Goal: Task Accomplishment & Management: Manage account settings

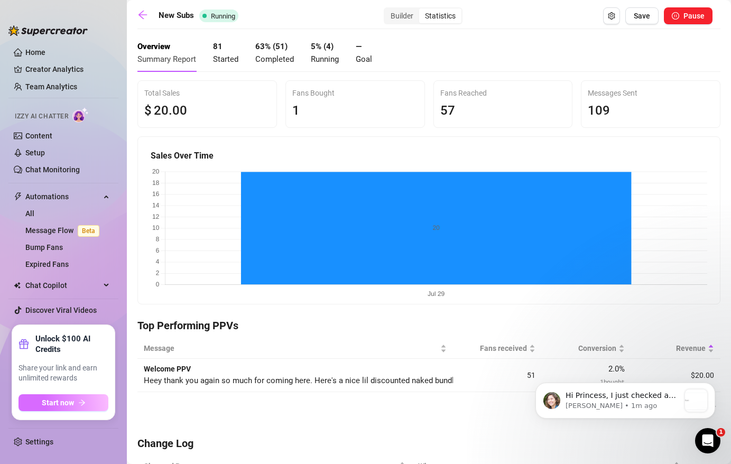
click at [79, 399] on icon "arrow-right" at bounding box center [81, 402] width 7 height 7
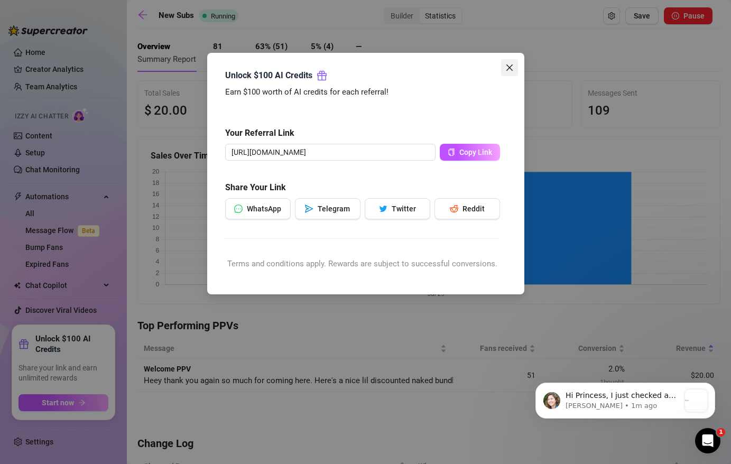
click at [506, 66] on icon "close" at bounding box center [509, 67] width 8 height 8
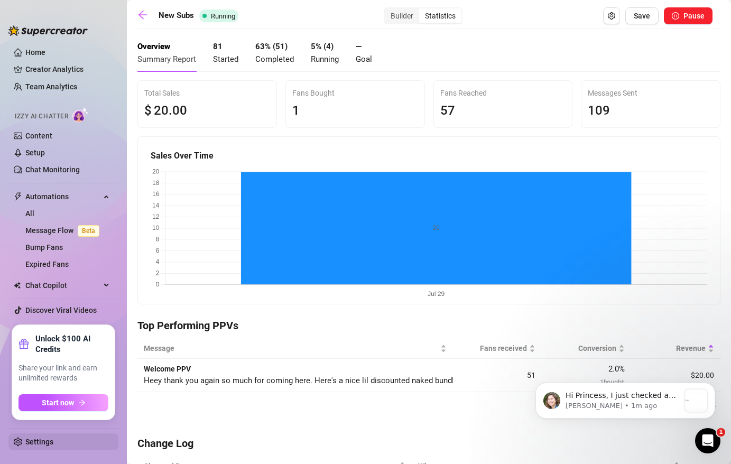
click at [53, 442] on link "Settings" at bounding box center [39, 442] width 28 height 8
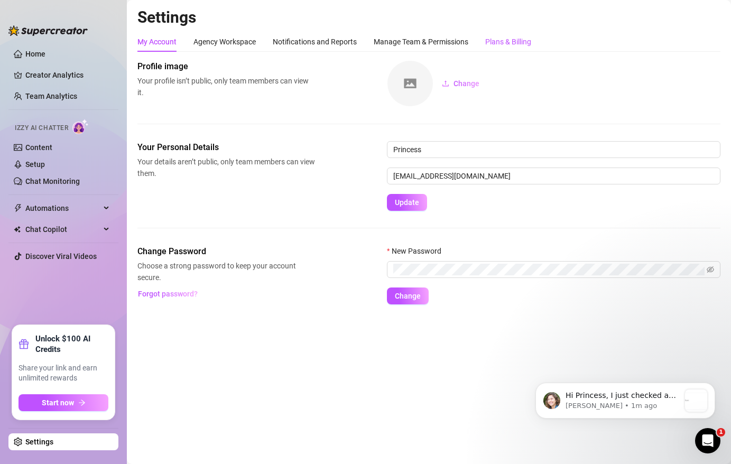
click at [521, 36] on div "Plans & Billing" at bounding box center [508, 42] width 46 height 12
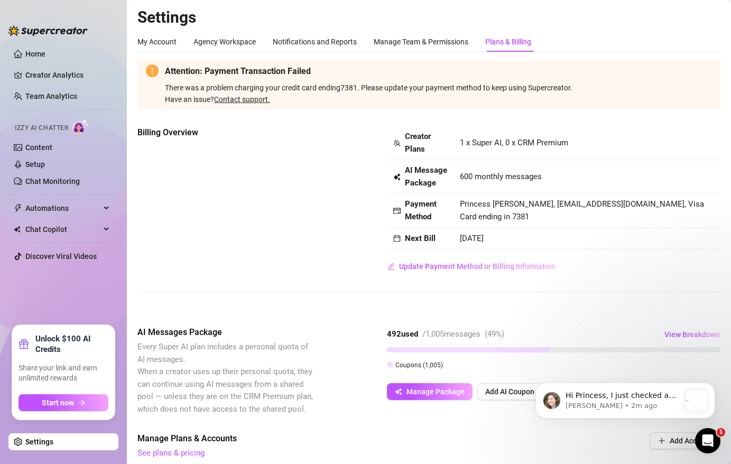
click at [356, 197] on div "Billing Overview Creator Plans 1 x Super AI, 0 x CRM Premium AI Message Package…" at bounding box center [428, 200] width 583 height 149
click at [40, 151] on link "Content" at bounding box center [38, 147] width 27 height 8
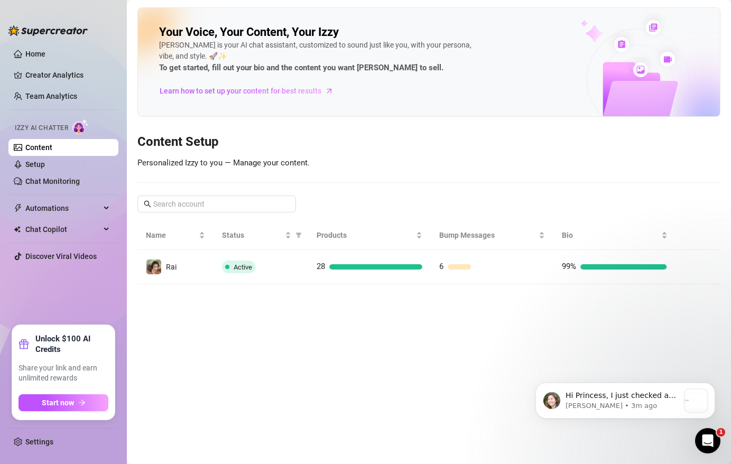
click at [40, 242] on ul "Home Creator Analytics Team Analytics Izzy AI Chatter Content Setup Chat Monito…" at bounding box center [63, 181] width 110 height 280
click at [42, 233] on span "Chat Copilot" at bounding box center [62, 229] width 75 height 17
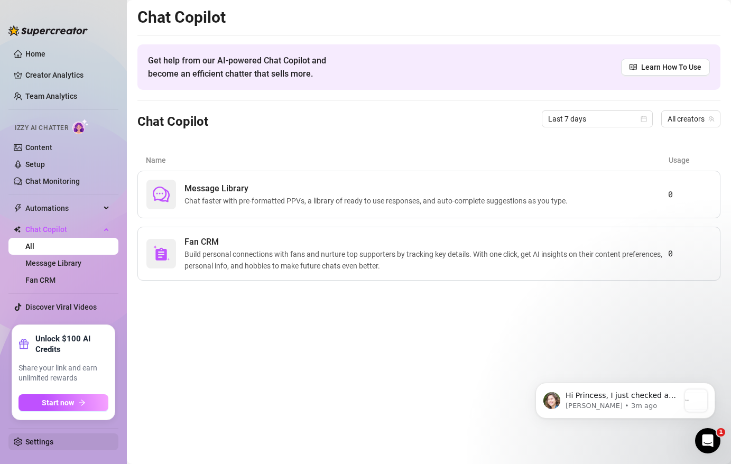
click at [44, 440] on link "Settings" at bounding box center [39, 442] width 28 height 8
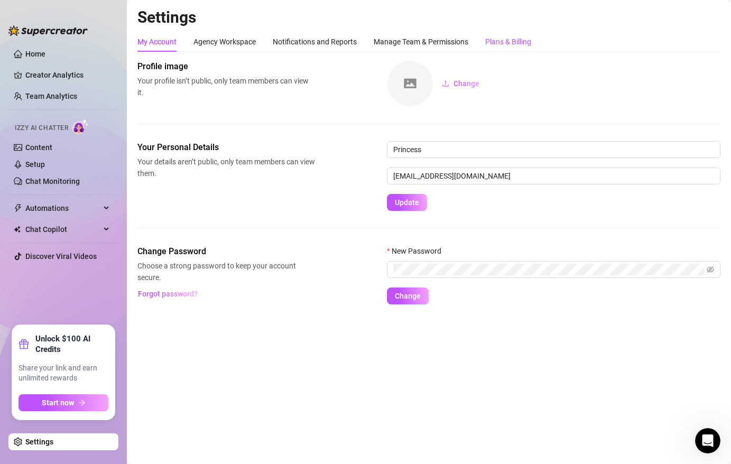
click at [517, 44] on div "Plans & Billing" at bounding box center [508, 42] width 46 height 12
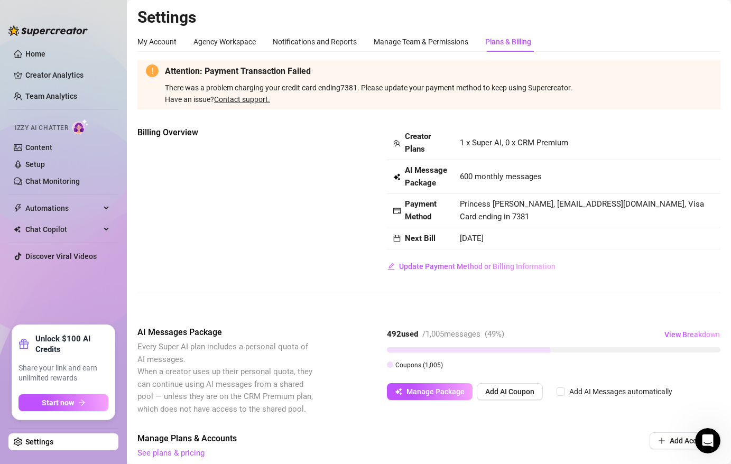
click at [235, 101] on link "Contact support." at bounding box center [242, 99] width 56 height 8
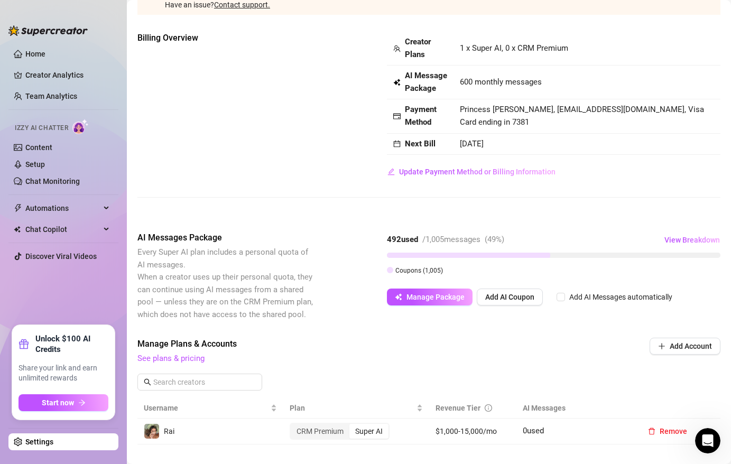
scroll to position [77, 0]
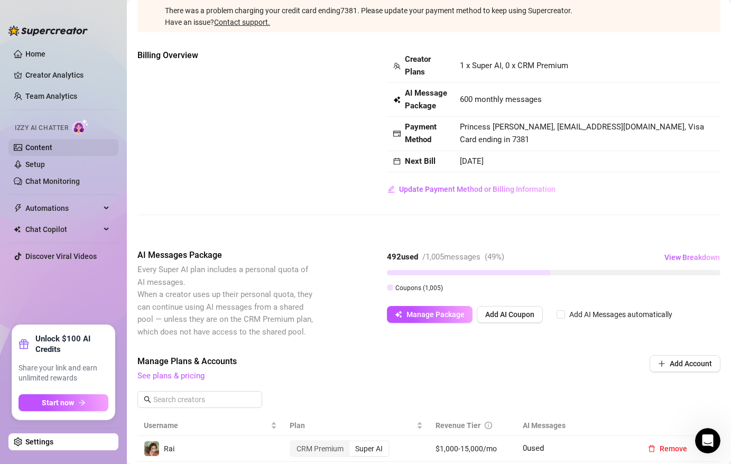
click at [44, 151] on link "Content" at bounding box center [38, 147] width 27 height 8
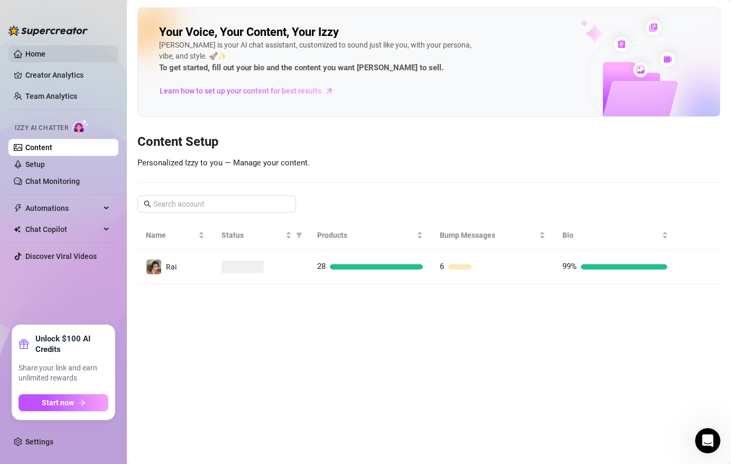
click at [30, 52] on link "Home" at bounding box center [35, 54] width 20 height 8
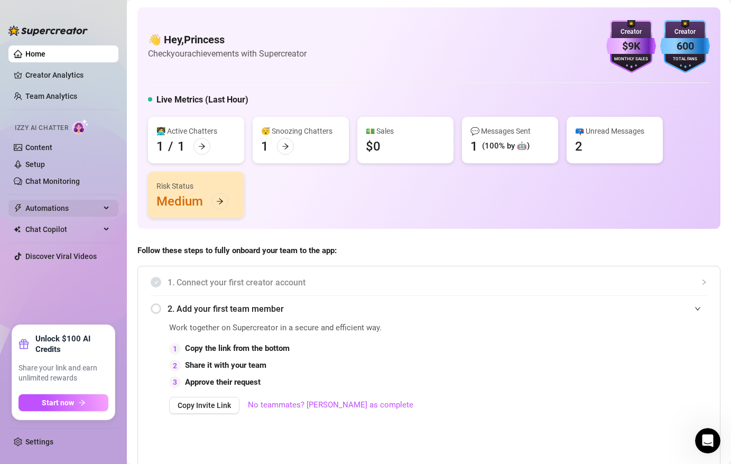
click at [41, 208] on span "Automations" at bounding box center [62, 208] width 75 height 17
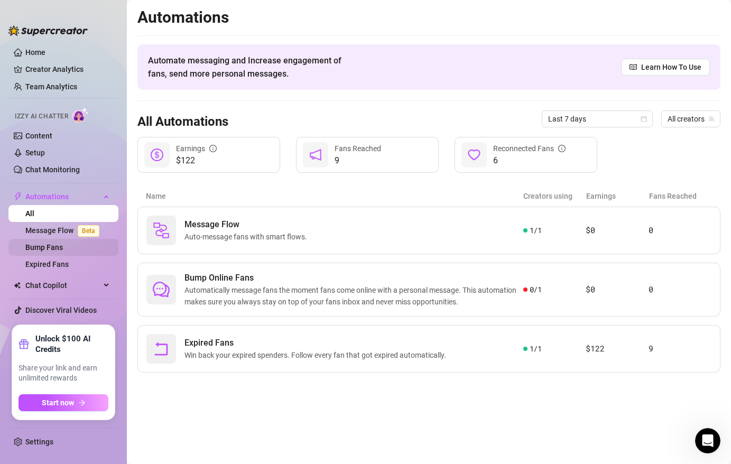
click at [47, 243] on link "Bump Fans" at bounding box center [44, 247] width 38 height 8
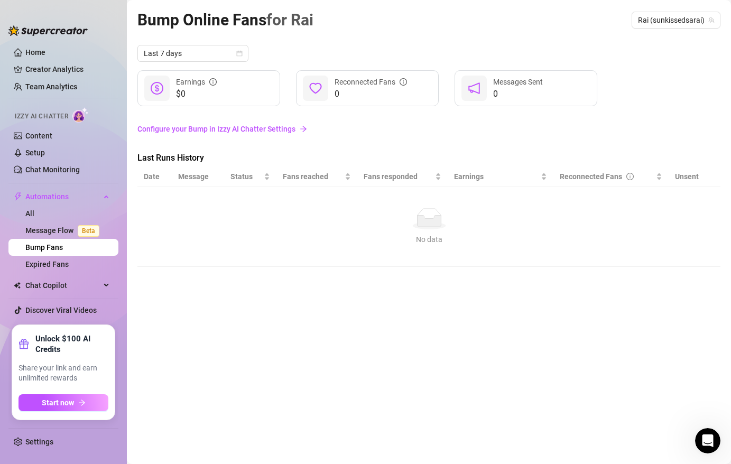
click at [214, 127] on link "Configure your Bump in Izzy AI Chatter Settings" at bounding box center [428, 129] width 583 height 12
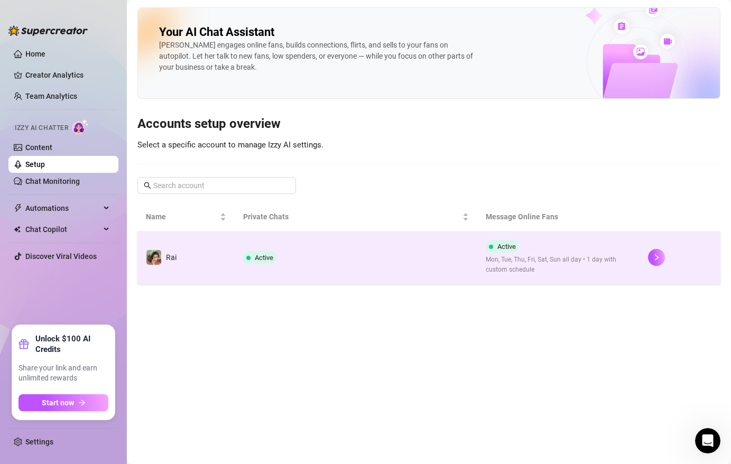
click at [319, 269] on td "Active" at bounding box center [356, 258] width 243 height 52
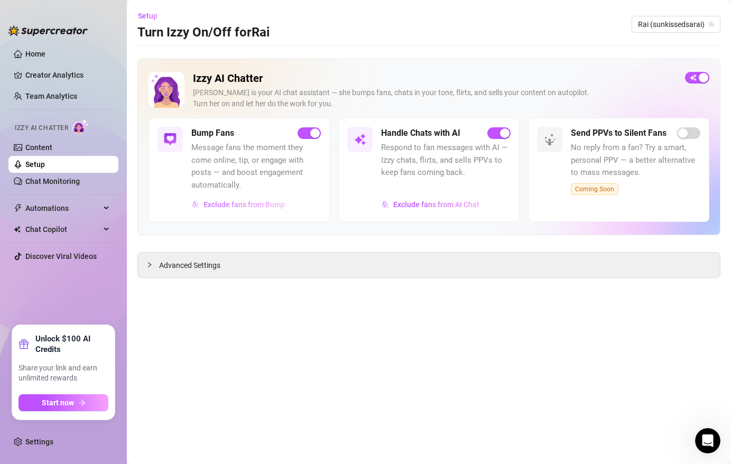
click at [258, 205] on span "Exclude fans from Bump" at bounding box center [243, 204] width 81 height 8
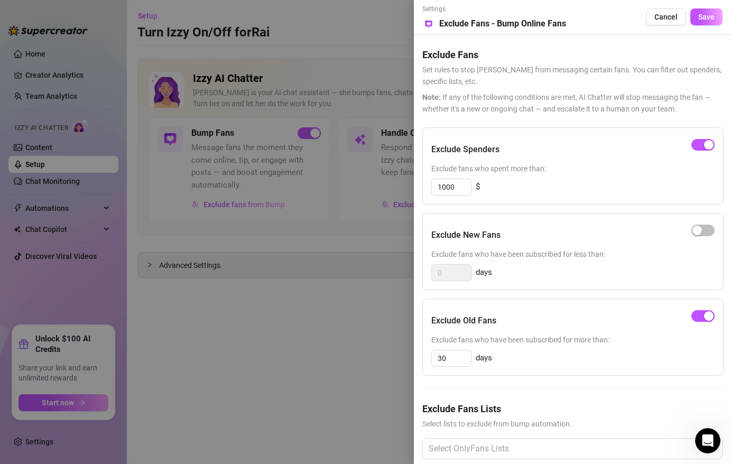
click at [381, 311] on div at bounding box center [365, 232] width 731 height 464
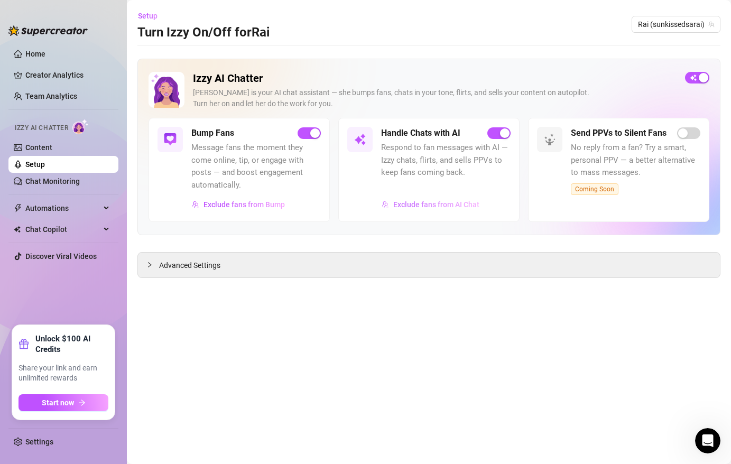
click at [420, 203] on span "Exclude fans from AI Chat" at bounding box center [436, 204] width 86 height 8
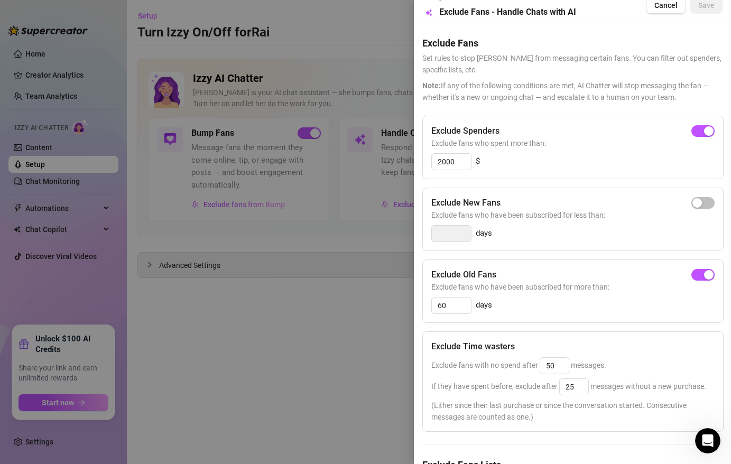
scroll to position [6, 0]
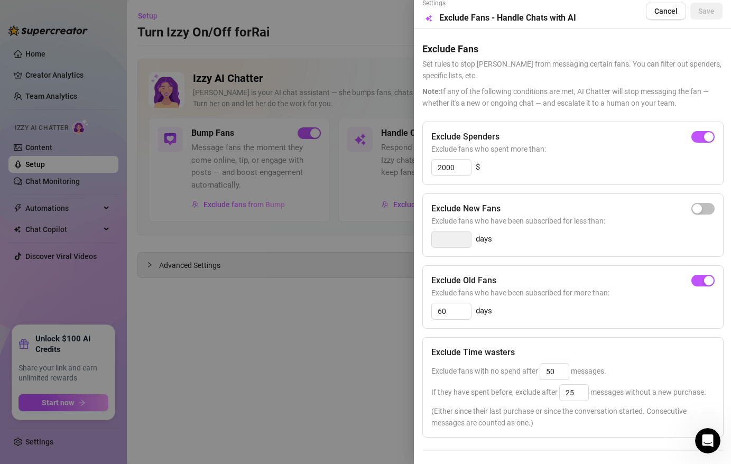
click at [76, 298] on div at bounding box center [365, 232] width 731 height 464
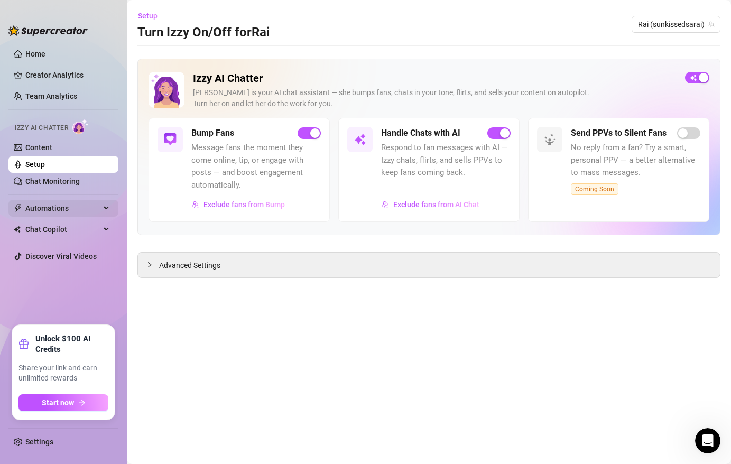
click at [91, 215] on span "Automations" at bounding box center [62, 208] width 75 height 17
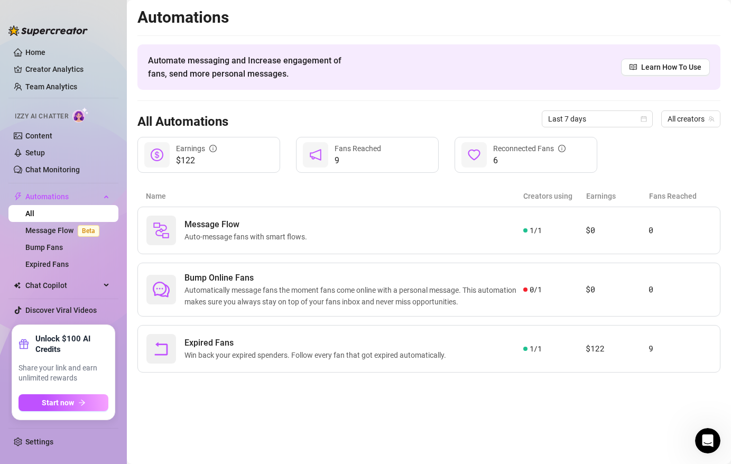
click at [69, 299] on li at bounding box center [63, 299] width 110 height 1
click at [70, 286] on span "Chat Copilot" at bounding box center [62, 285] width 75 height 17
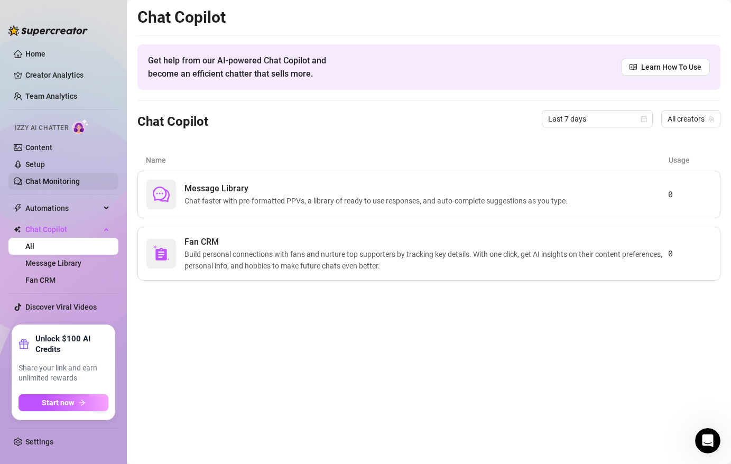
click at [72, 184] on link "Chat Monitoring" at bounding box center [52, 181] width 54 height 8
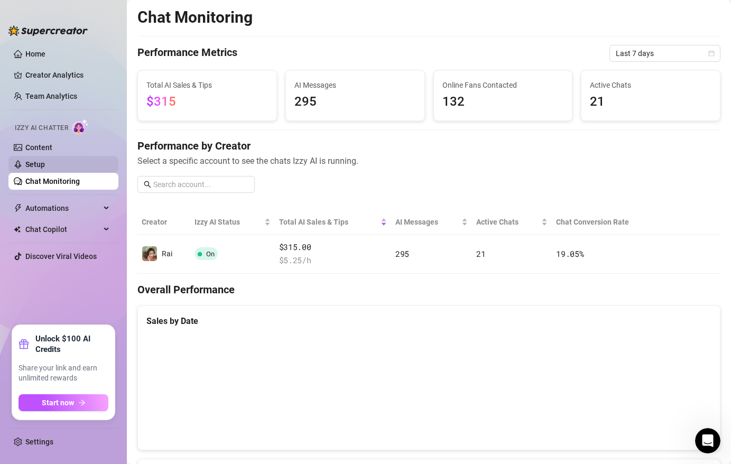
click at [45, 163] on link "Setup" at bounding box center [35, 164] width 20 height 8
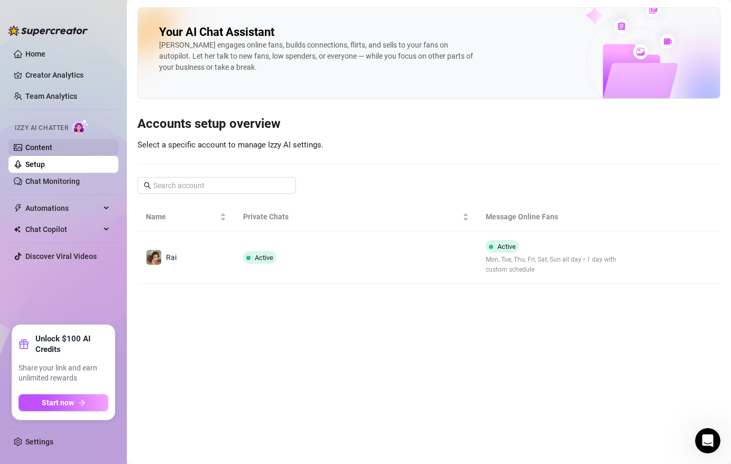
click at [52, 146] on link "Content" at bounding box center [38, 147] width 27 height 8
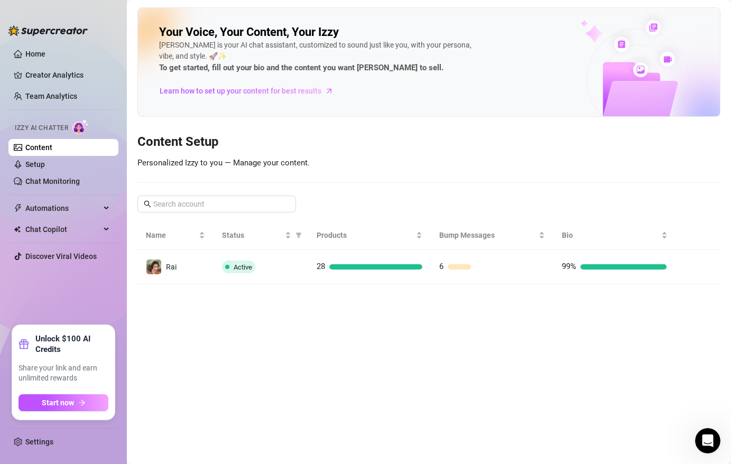
click at [69, 85] on ul "Home Creator Analytics Team Analytics Izzy AI Chatter Content Setup Chat Monito…" at bounding box center [63, 181] width 110 height 280
click at [68, 72] on link "Creator Analytics" at bounding box center [67, 75] width 85 height 17
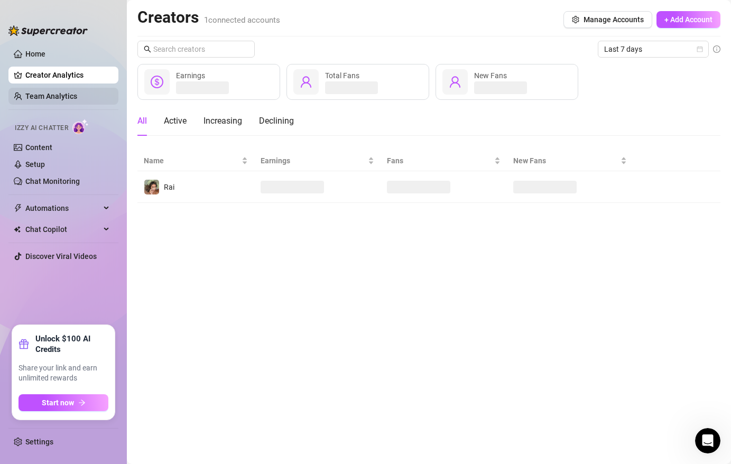
click at [61, 94] on link "Team Analytics" at bounding box center [51, 96] width 52 height 8
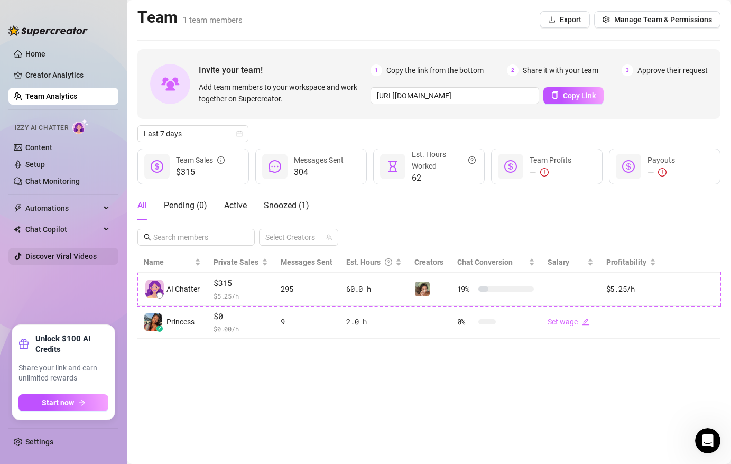
click at [43, 256] on link "Discover Viral Videos" at bounding box center [60, 256] width 71 height 8
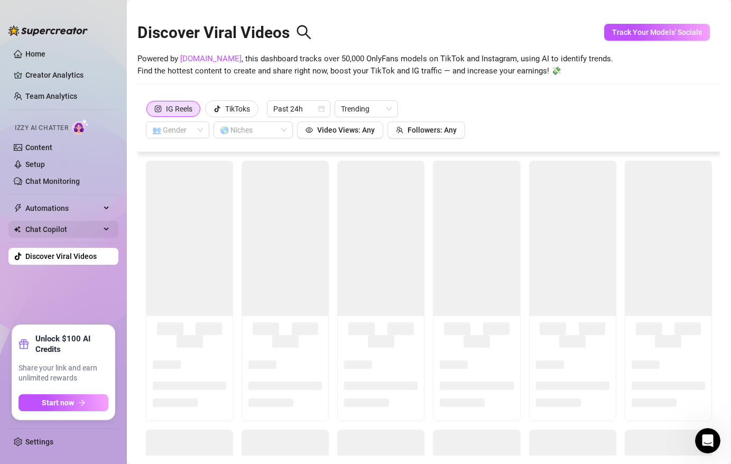
click at [50, 226] on span "Chat Copilot" at bounding box center [62, 229] width 75 height 17
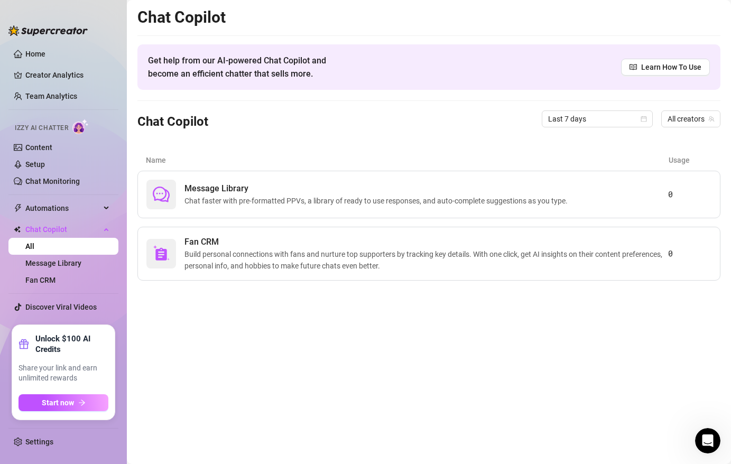
click at [50, 219] on ul "Home Creator Analytics Team Analytics Izzy AI Chatter Content Setup Chat Monito…" at bounding box center [63, 181] width 110 height 280
click at [59, 259] on link "Message Library" at bounding box center [53, 263] width 56 height 8
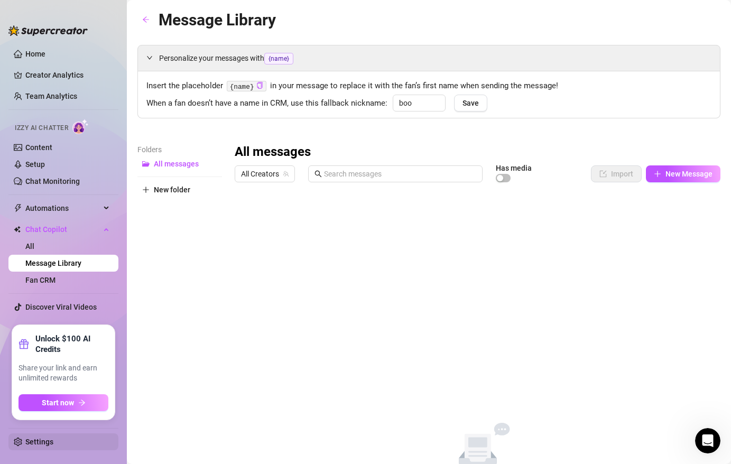
click at [43, 442] on link "Settings" at bounding box center [39, 442] width 28 height 8
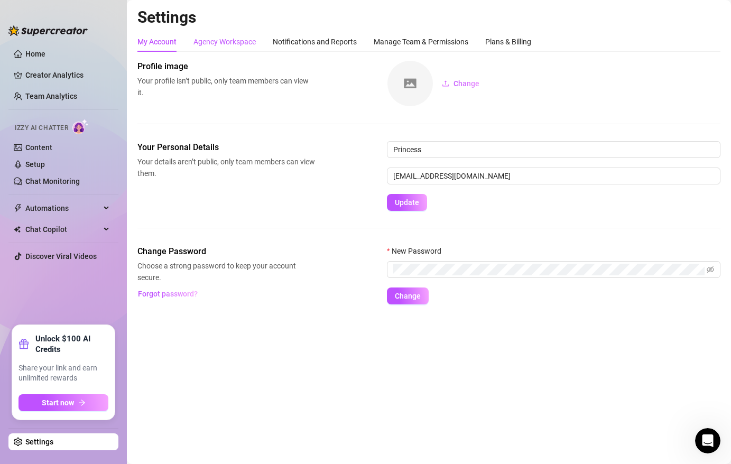
click at [231, 43] on div "Agency Workspace" at bounding box center [224, 42] width 62 height 12
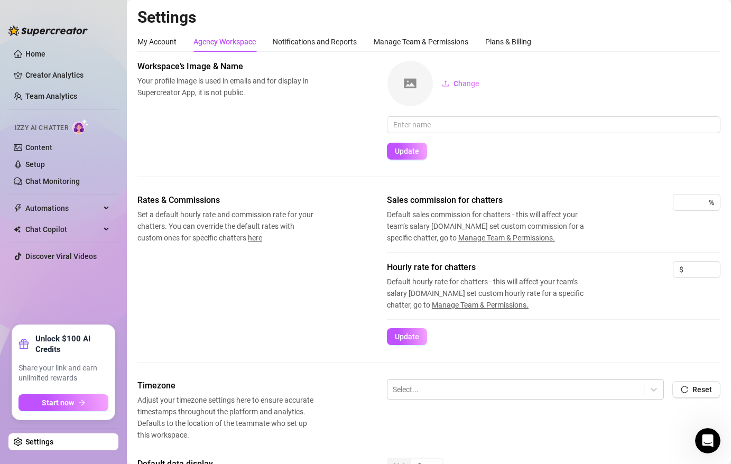
click at [323, 30] on div "Settings My Account Agency Workspace Notifications and Reports Manage Team & Pe…" at bounding box center [428, 385] width 583 height 756
click at [319, 53] on div "My Account Agency Workspace Notifications and Reports Manage Team & Permissions…" at bounding box center [428, 391] width 583 height 719
click at [321, 39] on div "Notifications and Reports" at bounding box center [315, 42] width 84 height 12
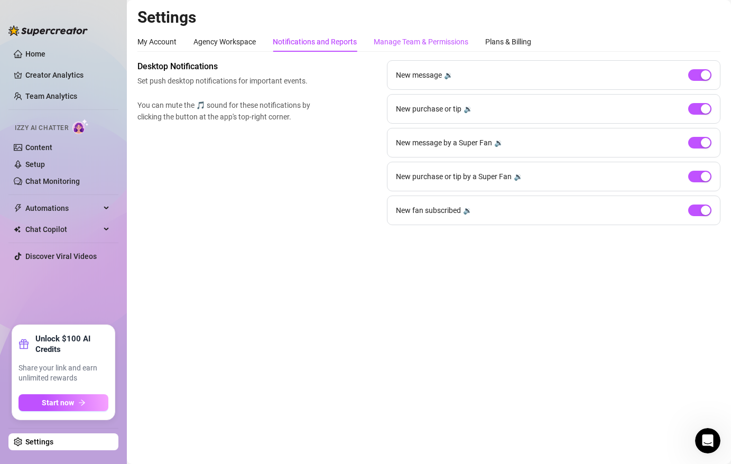
click at [441, 42] on div "Manage Team & Permissions" at bounding box center [421, 42] width 95 height 12
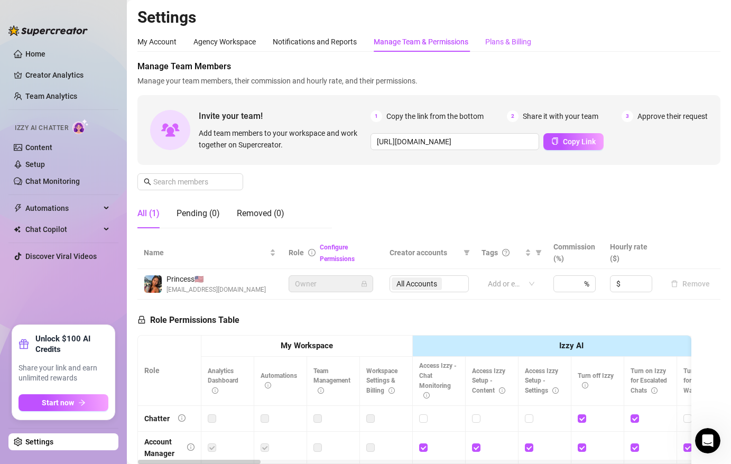
click at [509, 39] on div "Plans & Billing" at bounding box center [508, 42] width 46 height 12
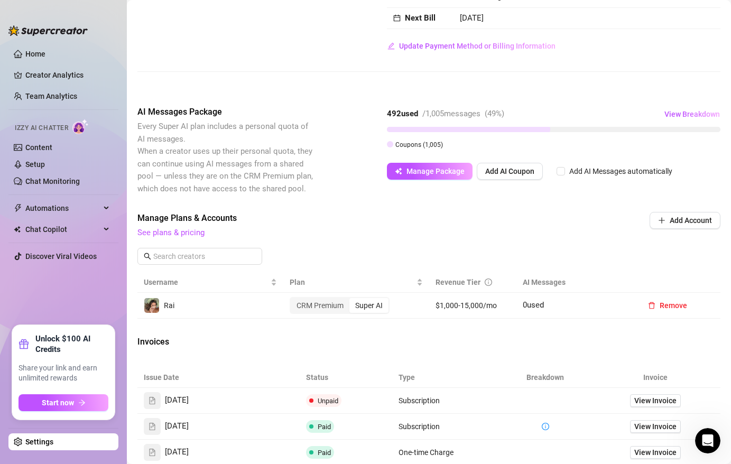
scroll to position [217, 0]
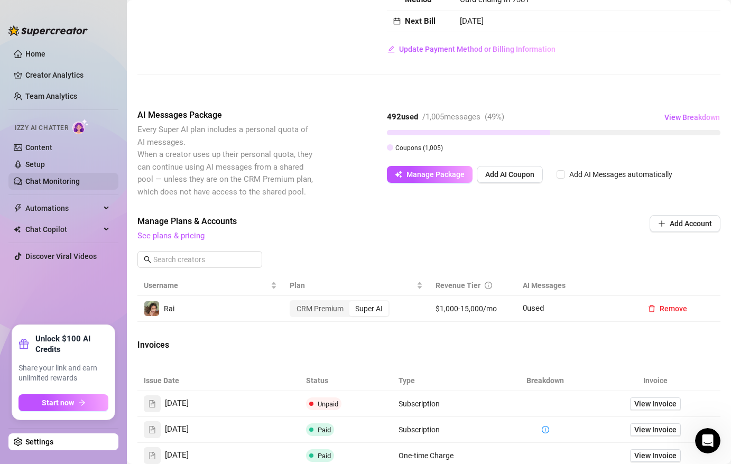
click at [63, 177] on link "Chat Monitoring" at bounding box center [52, 181] width 54 height 8
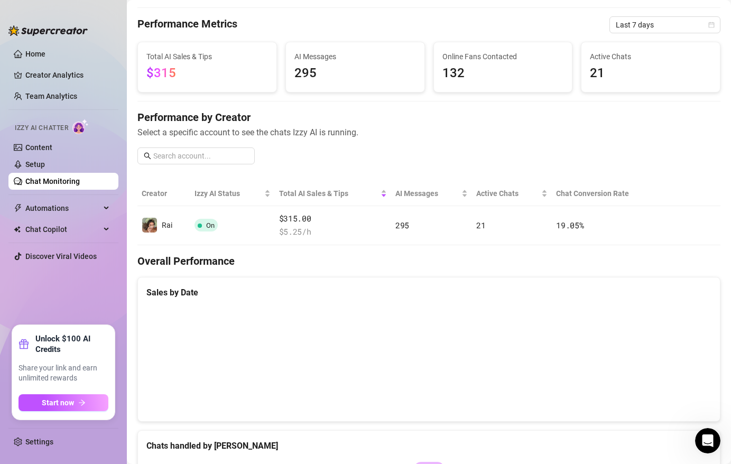
scroll to position [24, 0]
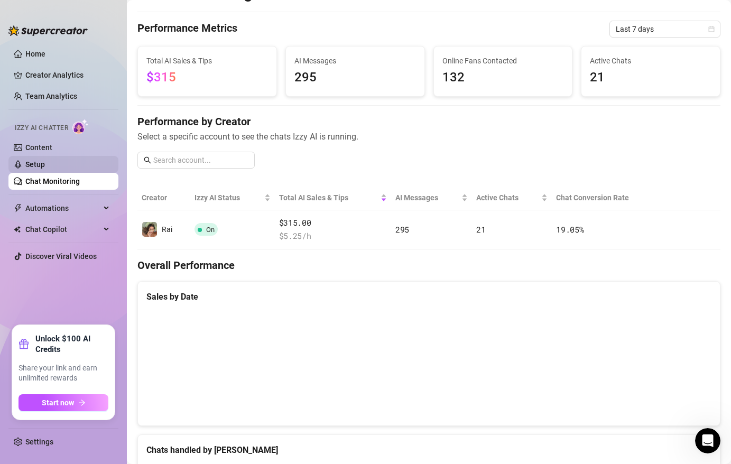
click at [45, 162] on link "Setup" at bounding box center [35, 164] width 20 height 8
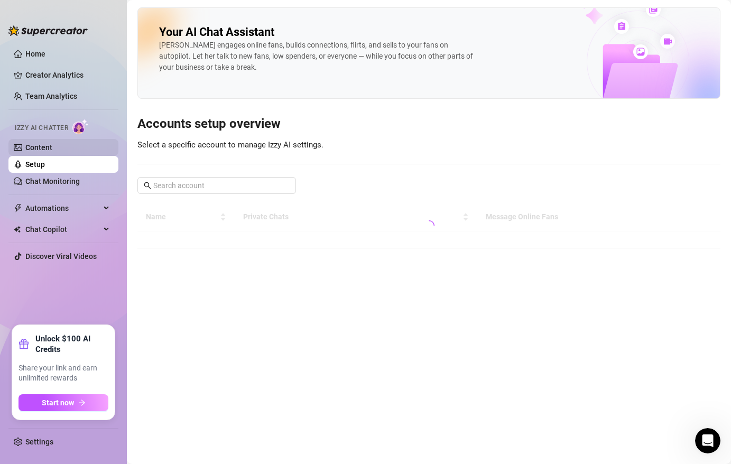
click at [52, 152] on link "Content" at bounding box center [38, 147] width 27 height 8
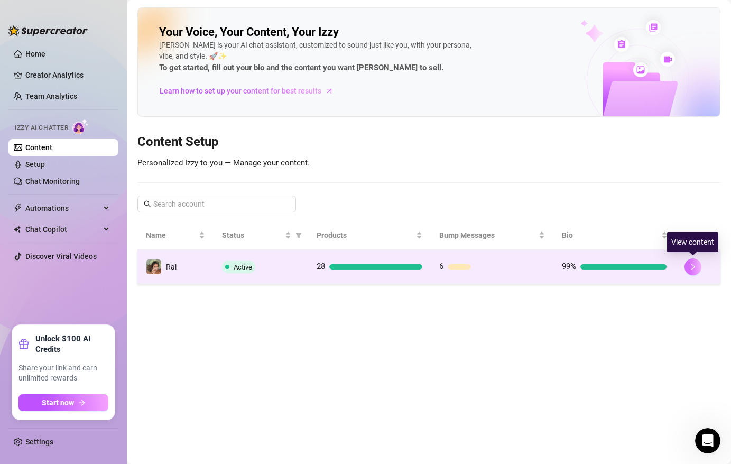
click at [691, 269] on icon "right" at bounding box center [693, 267] width 4 height 6
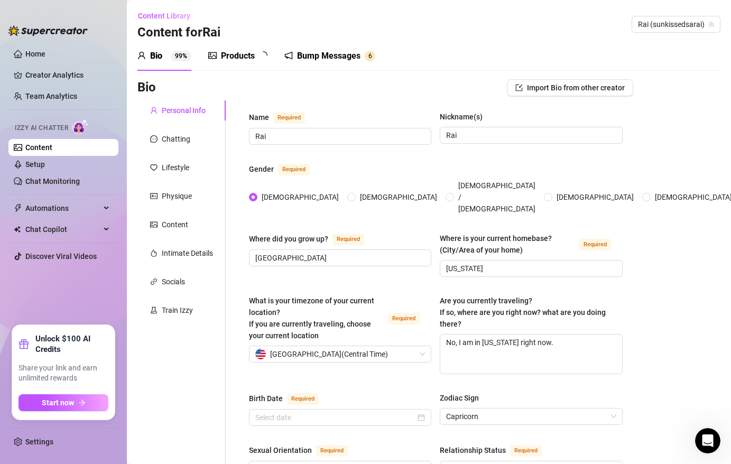
radio input "true"
type input "[DATE]"
click at [169, 313] on div "Train Izzy" at bounding box center [177, 310] width 31 height 12
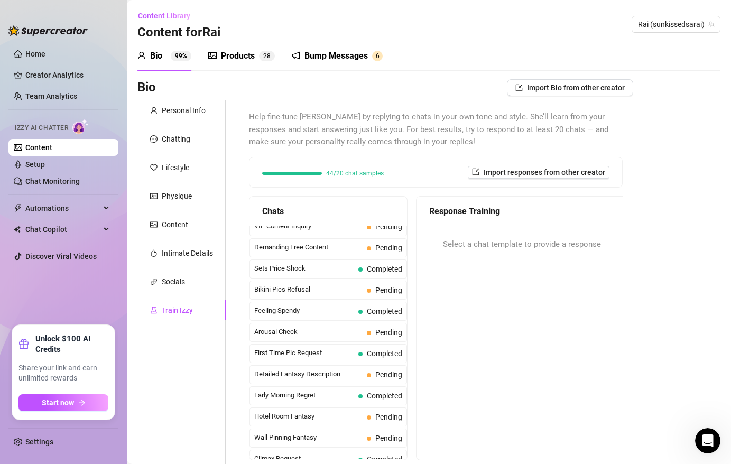
scroll to position [260, 0]
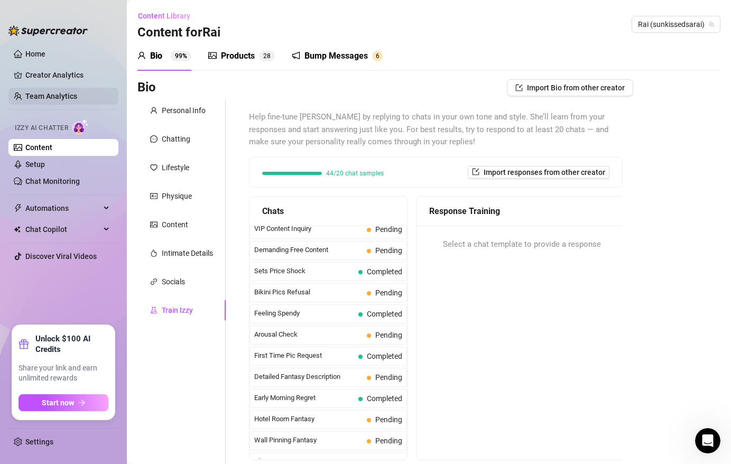
click at [57, 96] on link "Team Analytics" at bounding box center [51, 96] width 52 height 8
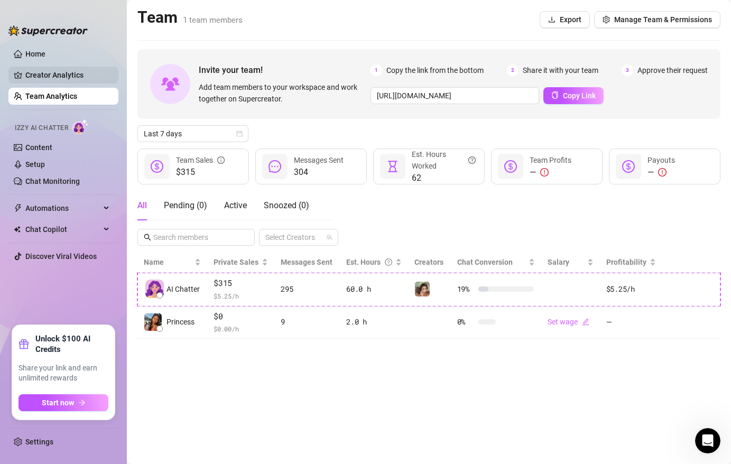
click at [58, 79] on link "Creator Analytics" at bounding box center [67, 75] width 85 height 17
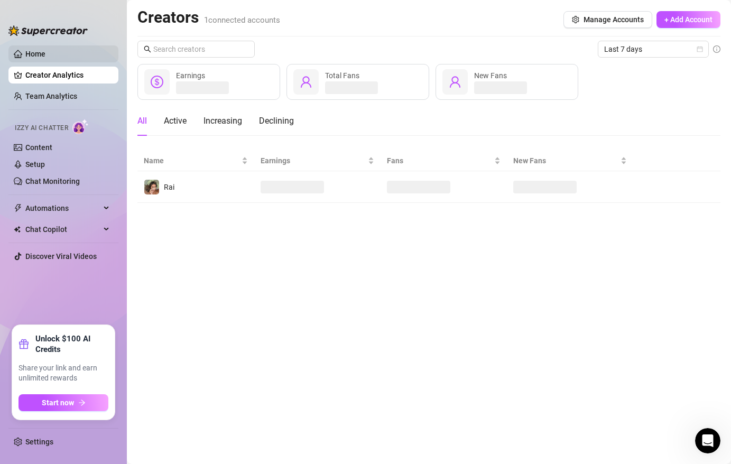
click at [45, 58] on link "Home" at bounding box center [35, 54] width 20 height 8
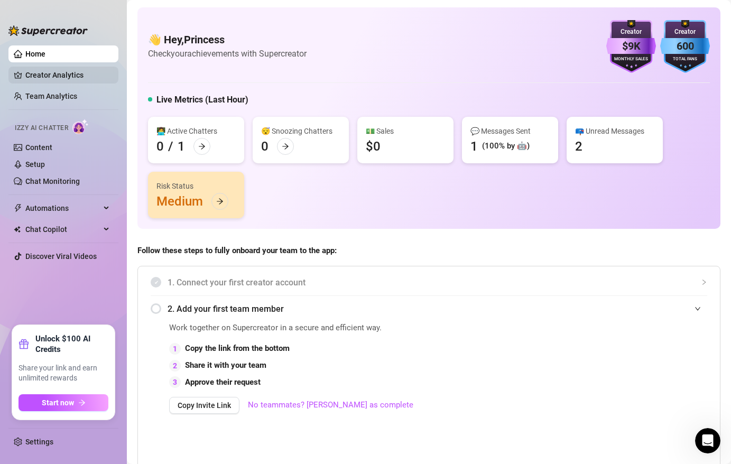
click at [51, 82] on link "Creator Analytics" at bounding box center [67, 75] width 85 height 17
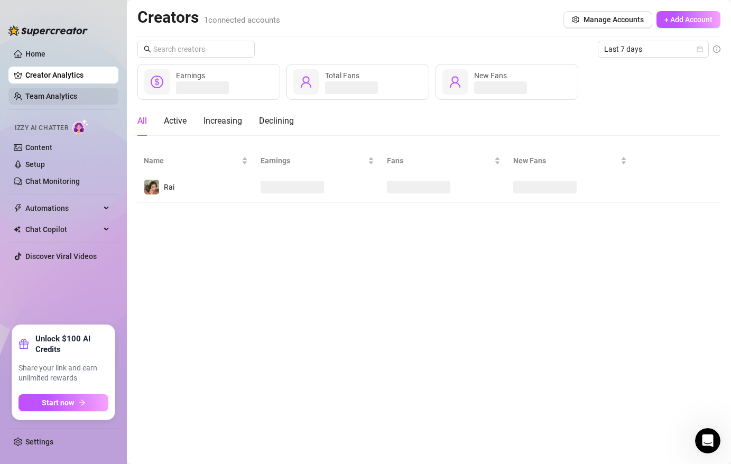
click at [53, 93] on link "Team Analytics" at bounding box center [51, 96] width 52 height 8
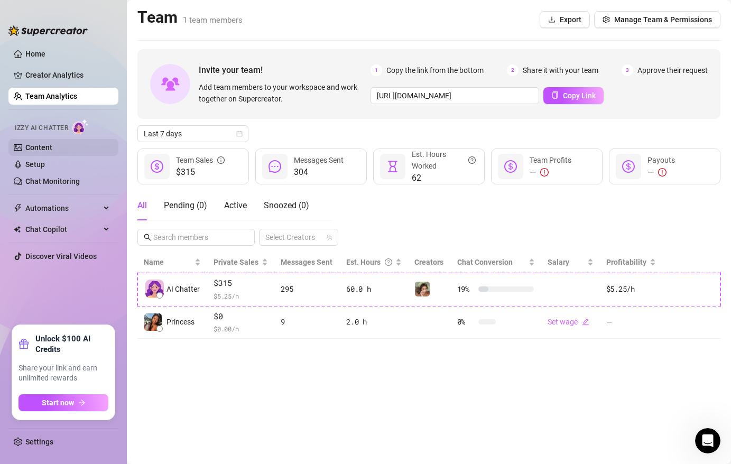
click at [48, 152] on link "Content" at bounding box center [38, 147] width 27 height 8
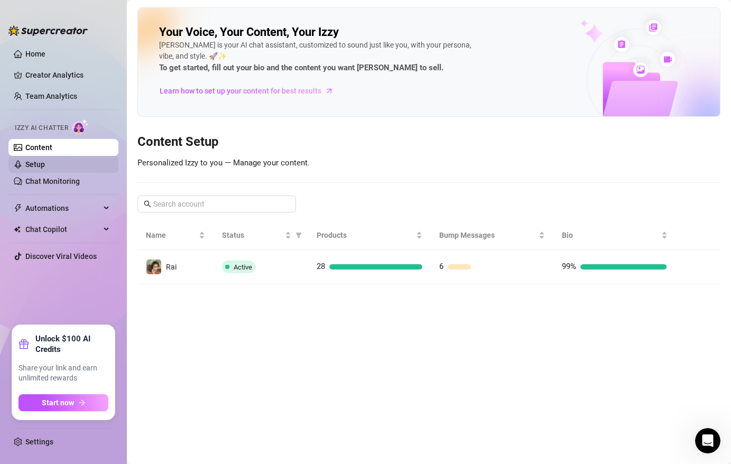
click at [45, 169] on link "Setup" at bounding box center [35, 164] width 20 height 8
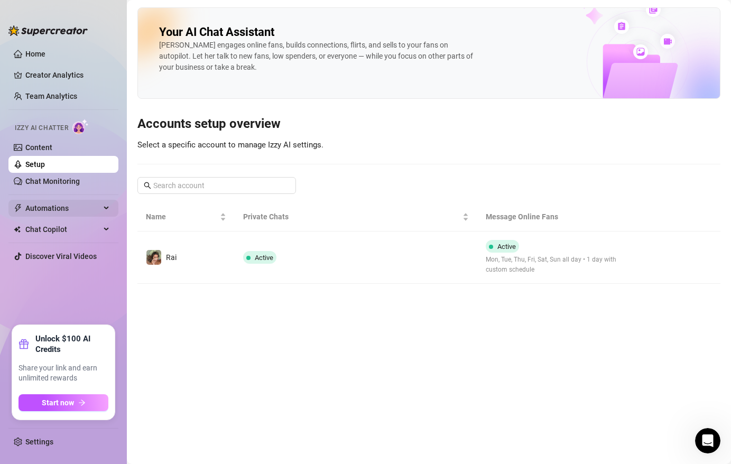
click at [61, 211] on span "Automations" at bounding box center [62, 208] width 75 height 17
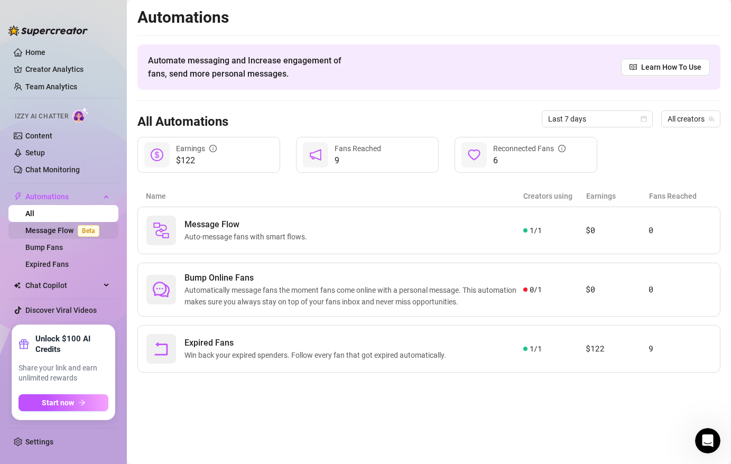
click at [61, 233] on link "Message Flow Beta" at bounding box center [64, 230] width 78 height 8
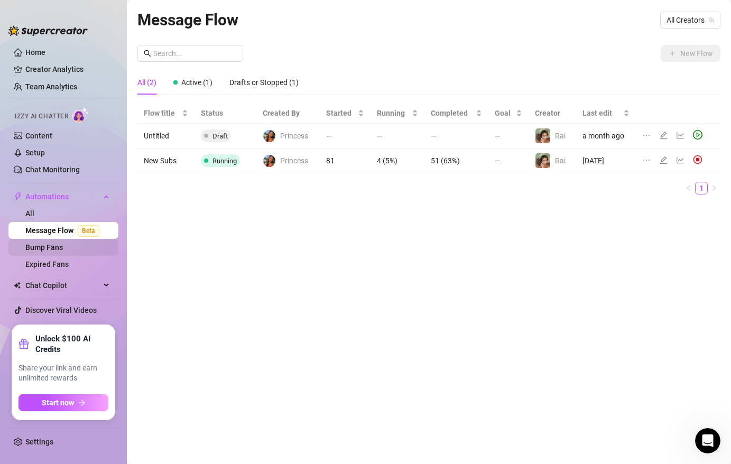
click at [58, 248] on link "Bump Fans" at bounding box center [44, 247] width 38 height 8
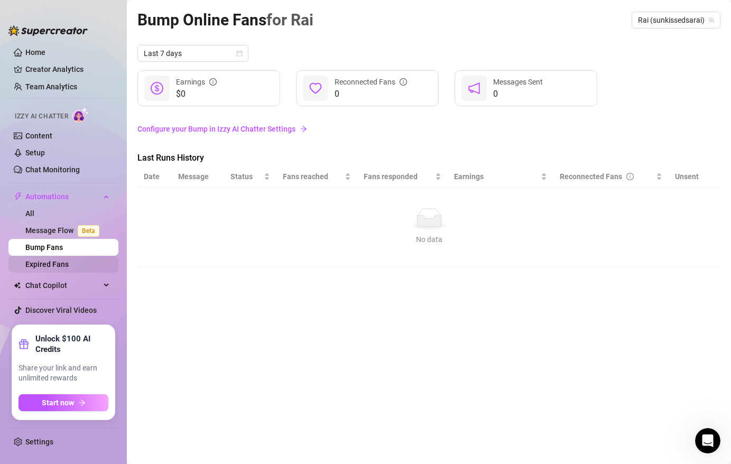
click at [55, 264] on link "Expired Fans" at bounding box center [46, 264] width 43 height 8
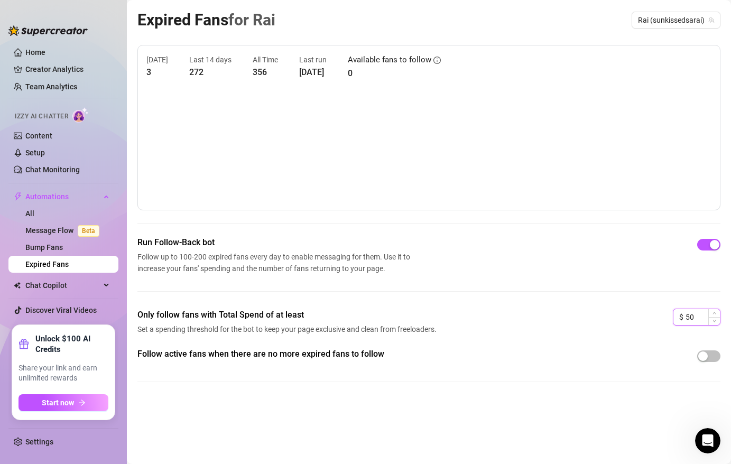
click at [696, 317] on input "50" at bounding box center [703, 317] width 34 height 16
type input "5"
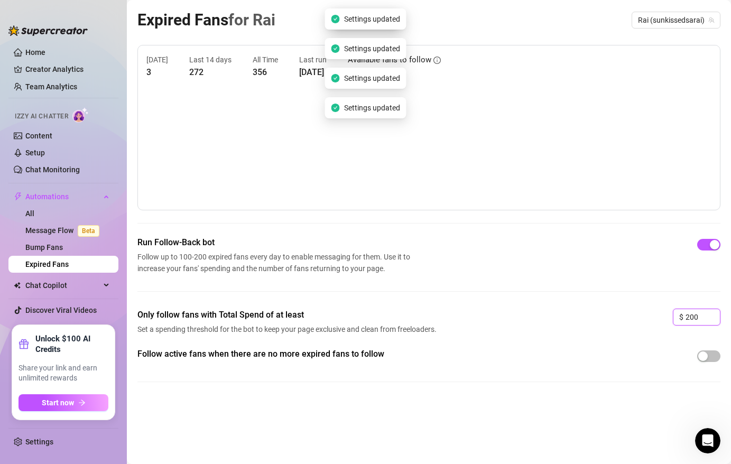
type input "200"
click at [563, 312] on div "Only follow fans with Total Spend of at least Set a spending threshold for the …" at bounding box center [428, 328] width 583 height 39
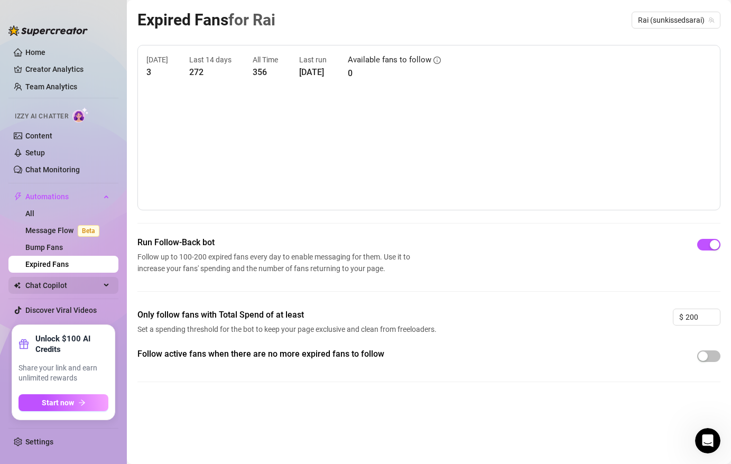
click at [68, 285] on span "Chat Copilot" at bounding box center [62, 285] width 75 height 17
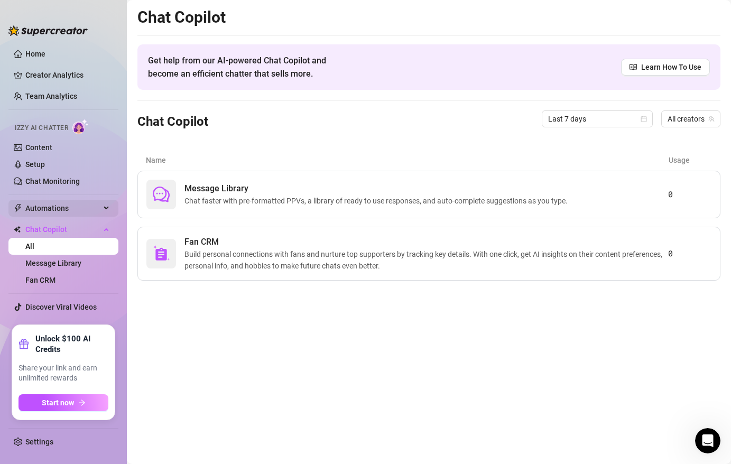
click at [73, 212] on span "Automations" at bounding box center [62, 208] width 75 height 17
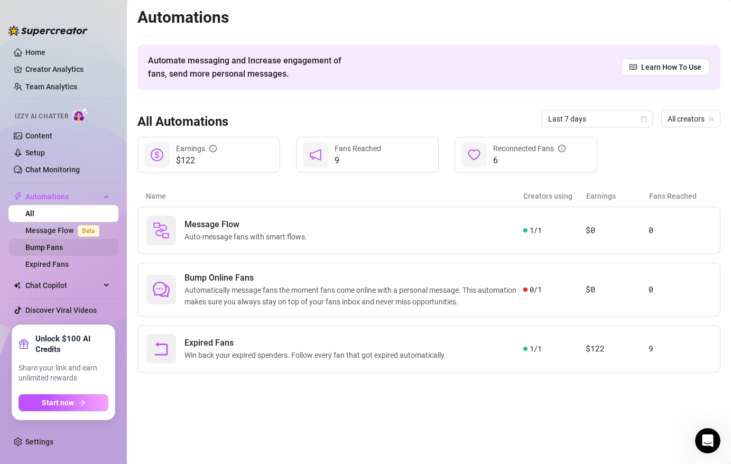
click at [63, 248] on link "Bump Fans" at bounding box center [44, 247] width 38 height 8
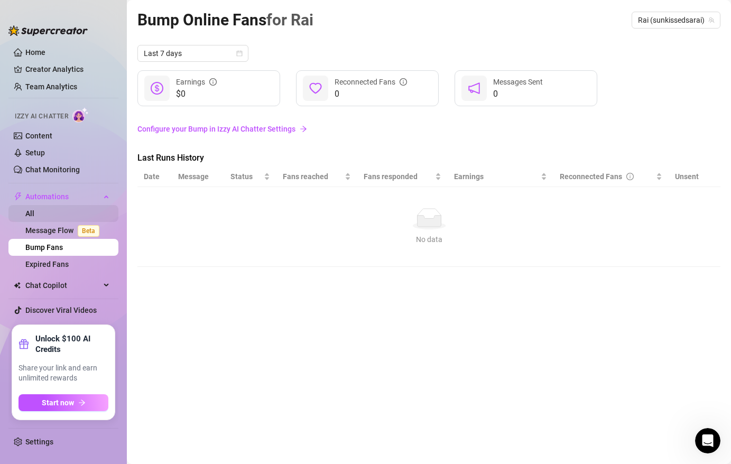
click at [34, 217] on link "All" at bounding box center [29, 213] width 9 height 8
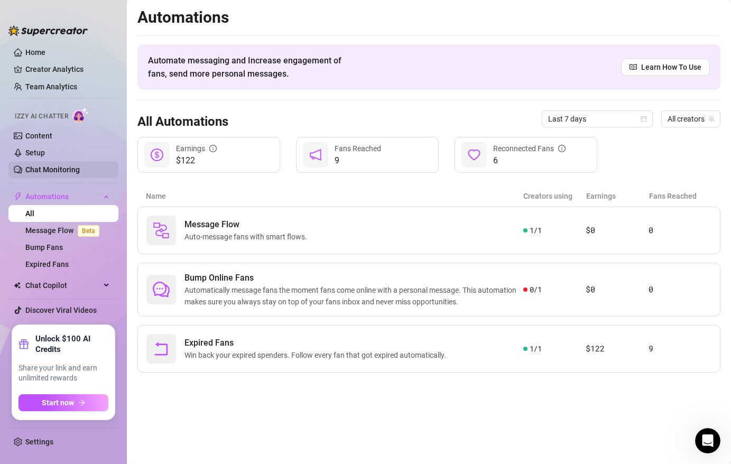
click at [69, 170] on link "Chat Monitoring" at bounding box center [52, 169] width 54 height 8
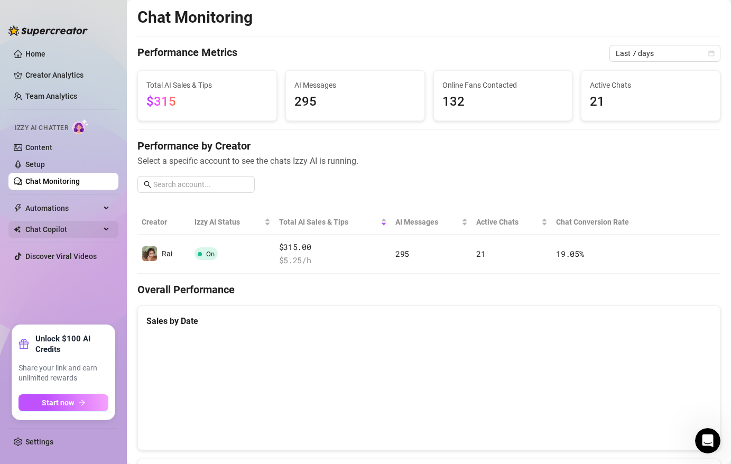
click at [73, 235] on span "Chat Copilot" at bounding box center [62, 229] width 75 height 17
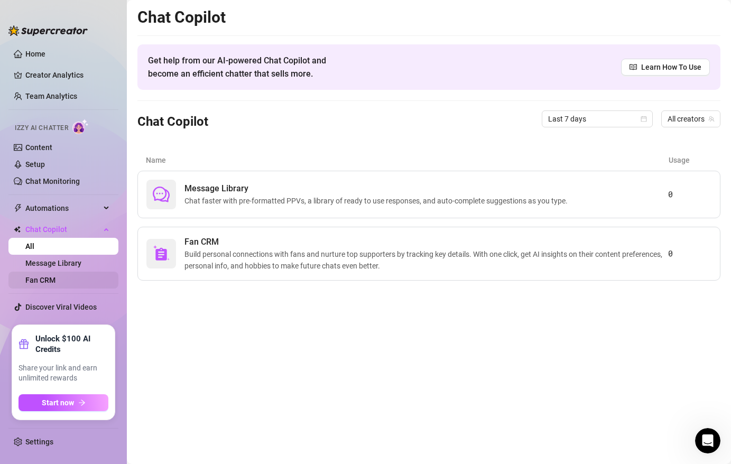
click at [55, 276] on link "Fan CRM" at bounding box center [40, 280] width 30 height 8
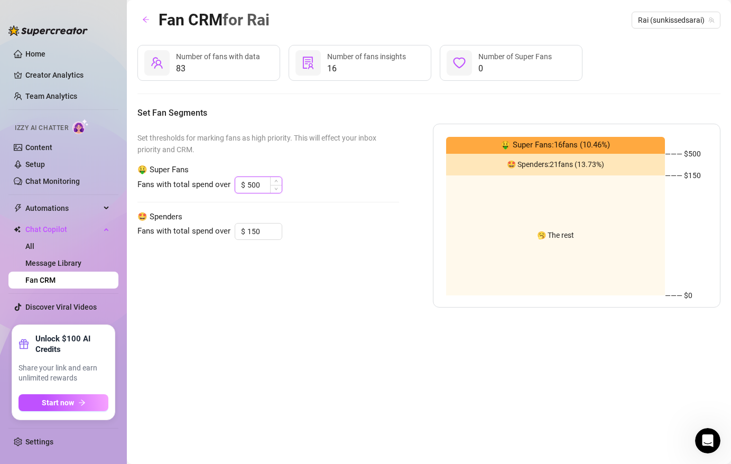
click at [260, 182] on input "500" at bounding box center [264, 185] width 34 height 16
click at [261, 233] on input "150" at bounding box center [264, 232] width 34 height 16
type input "1"
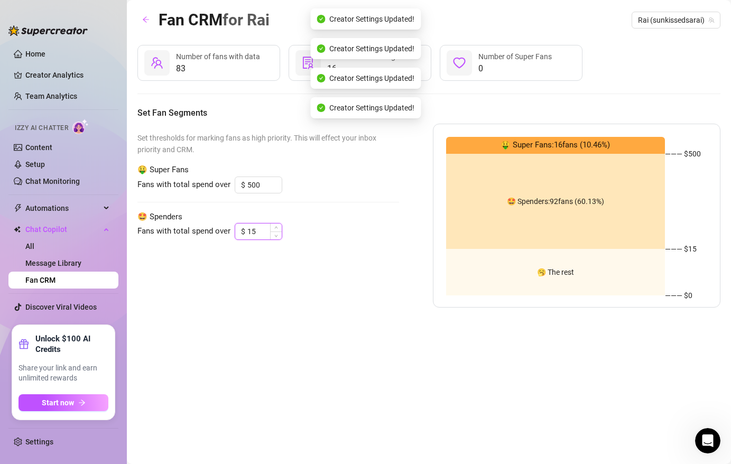
type input "1"
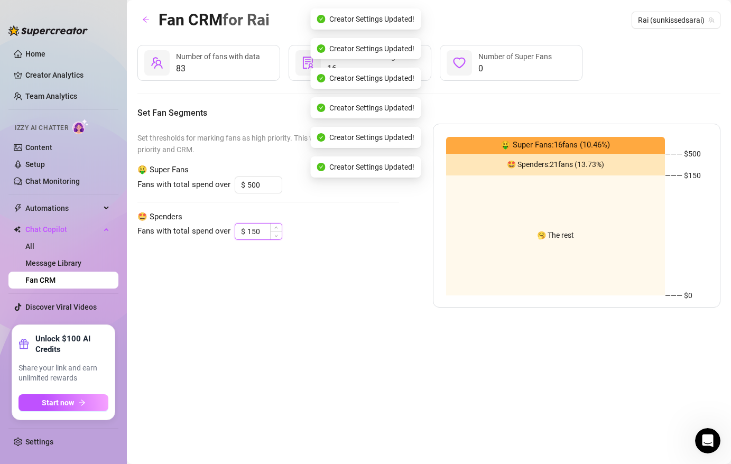
click at [256, 235] on input "150" at bounding box center [264, 232] width 34 height 16
click at [276, 228] on icon "up" at bounding box center [276, 229] width 4 height 4
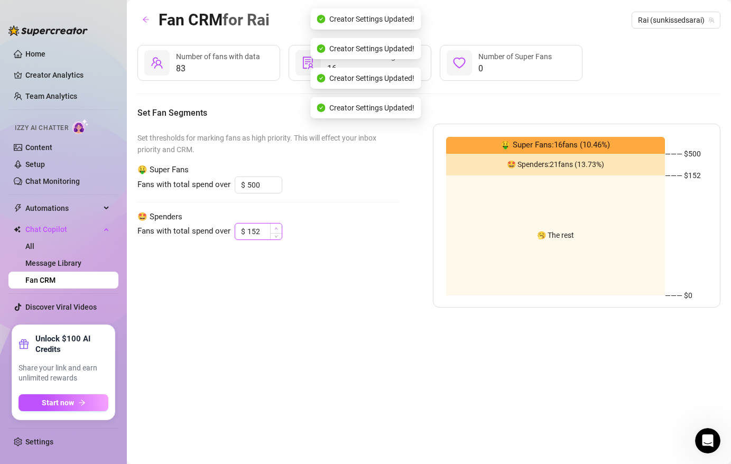
click at [276, 229] on icon "up" at bounding box center [276, 229] width 4 height 4
click at [276, 229] on icon "up" at bounding box center [276, 228] width 3 height 2
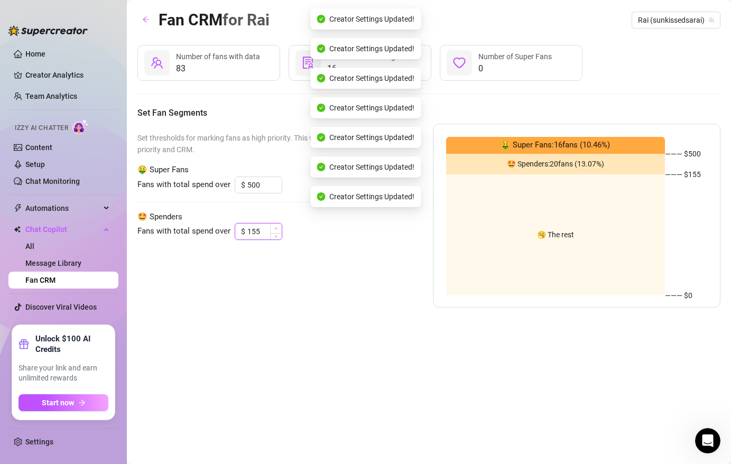
click at [276, 229] on icon "up" at bounding box center [276, 228] width 3 height 2
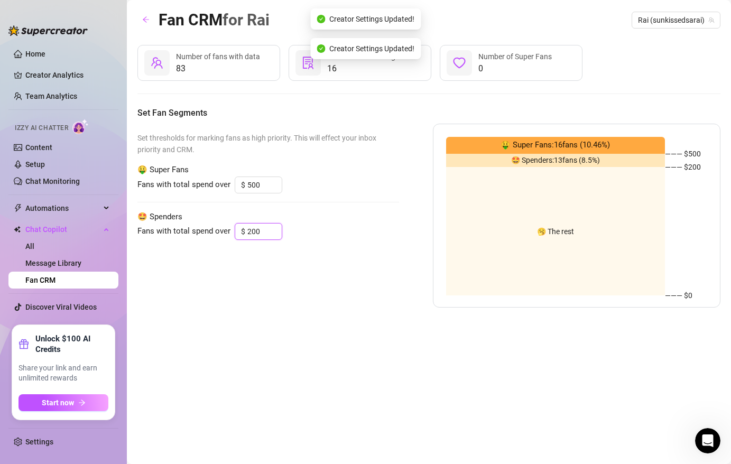
type input "200"
click at [292, 274] on div "Set thresholds for marking fans as high priority. This will effect your inbox p…" at bounding box center [268, 216] width 262 height 184
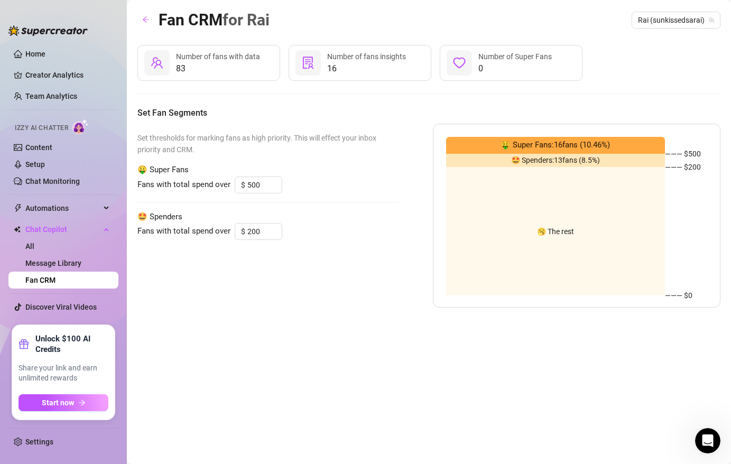
click at [253, 285] on div "Set thresholds for marking fans as high priority. This will effect your inbox p…" at bounding box center [268, 216] width 262 height 184
click at [52, 148] on link "Content" at bounding box center [38, 147] width 27 height 8
